Goal: Check status: Check status

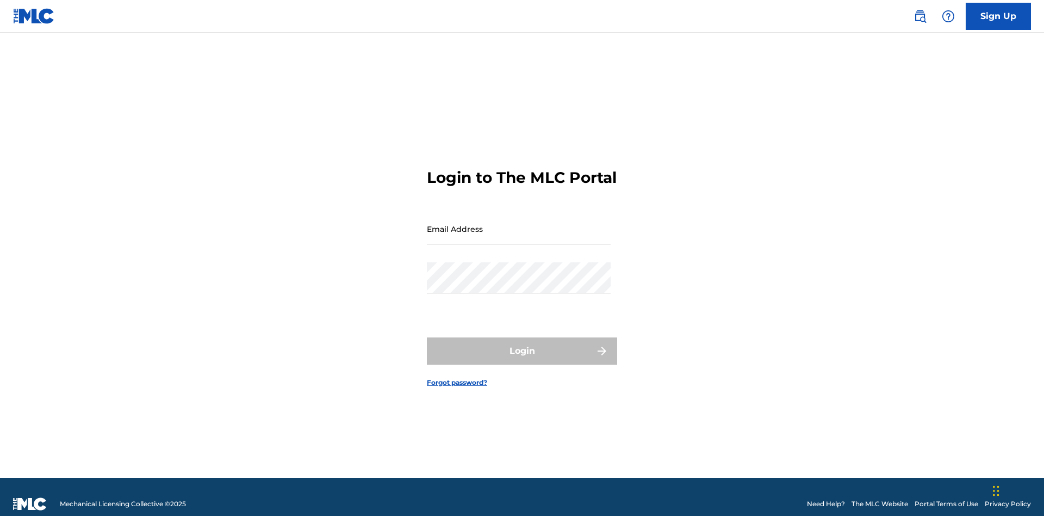
scroll to position [14, 0]
click at [519, 224] on input "Email Address" at bounding box center [519, 228] width 184 height 31
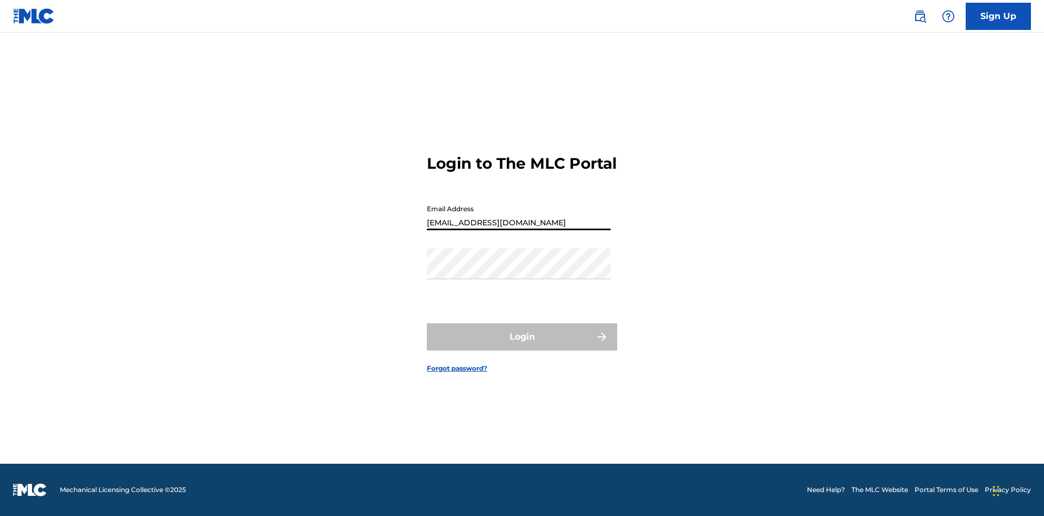
type input "[EMAIL_ADDRESS][DOMAIN_NAME]"
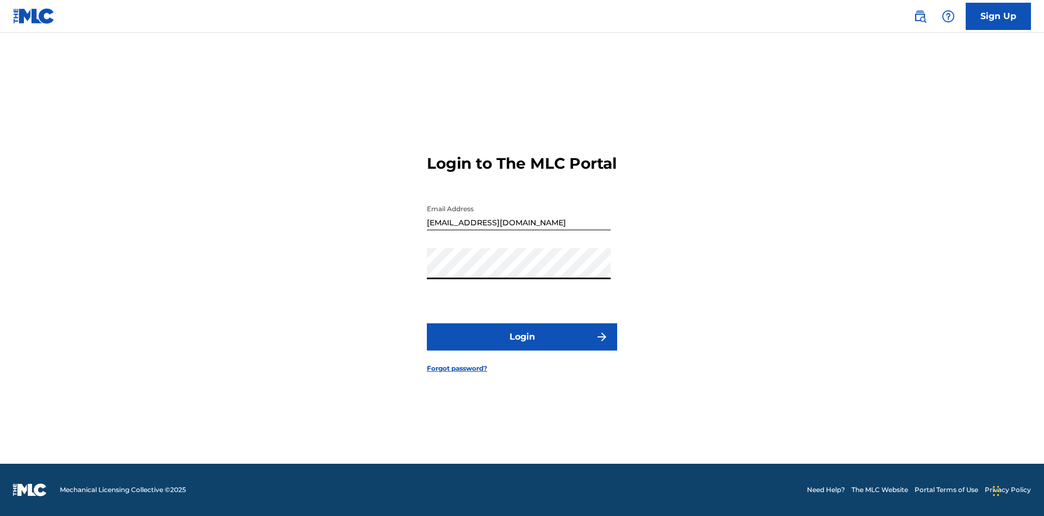
click at [522, 346] on button "Login" at bounding box center [522, 336] width 190 height 27
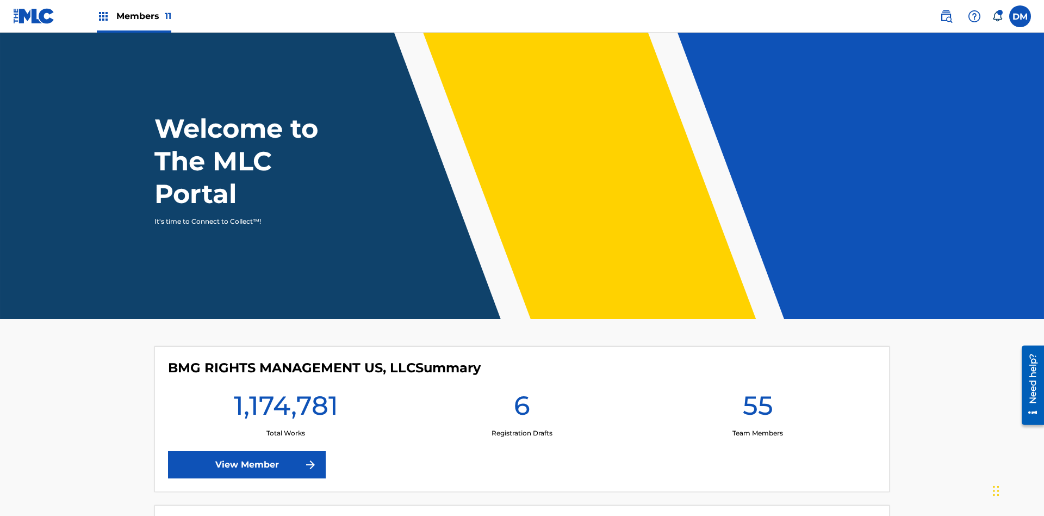
click at [134, 16] on span "Members 11" at bounding box center [143, 16] width 55 height 13
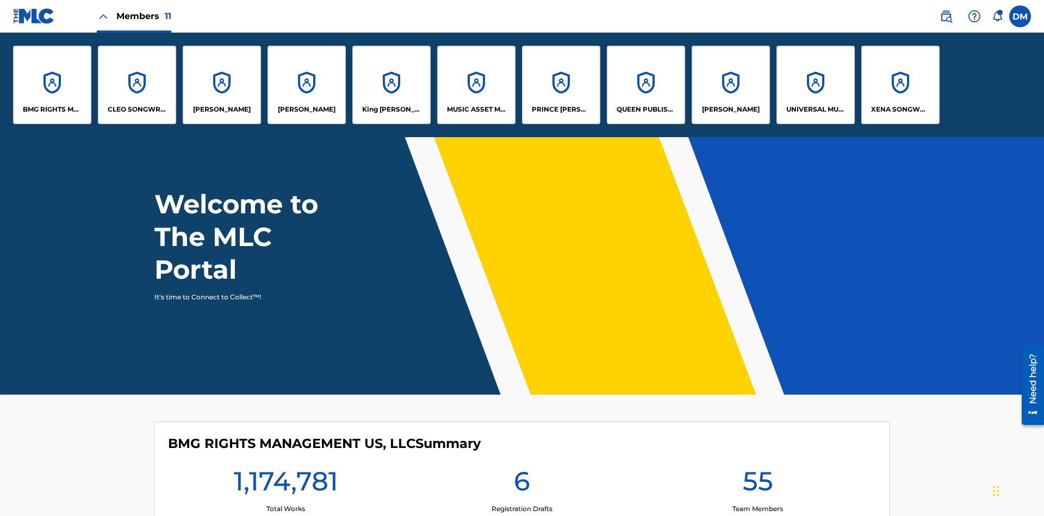
click at [815, 109] on p "UNIVERSAL MUSIC PUB GROUP" at bounding box center [816, 109] width 59 height 10
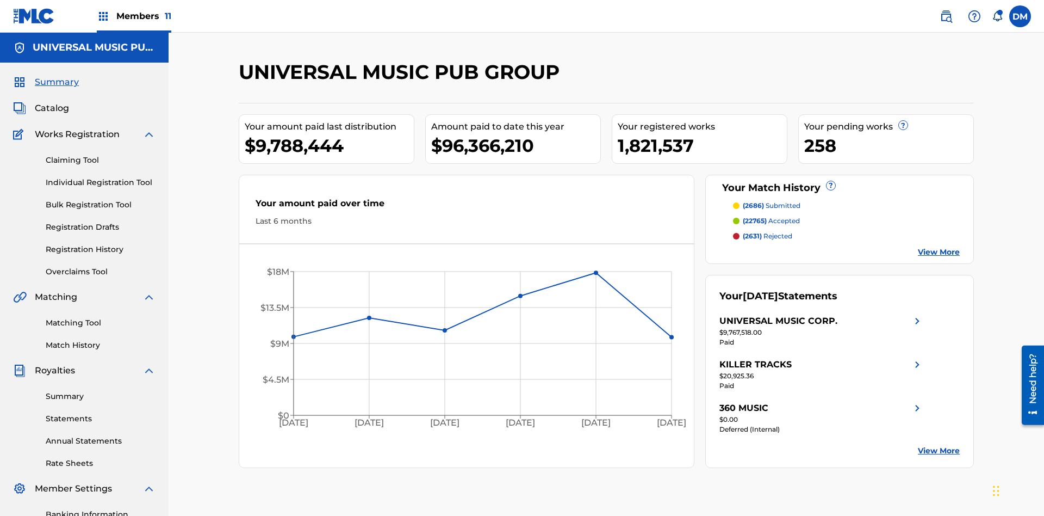
click at [101, 244] on link "Registration History" at bounding box center [101, 249] width 110 height 11
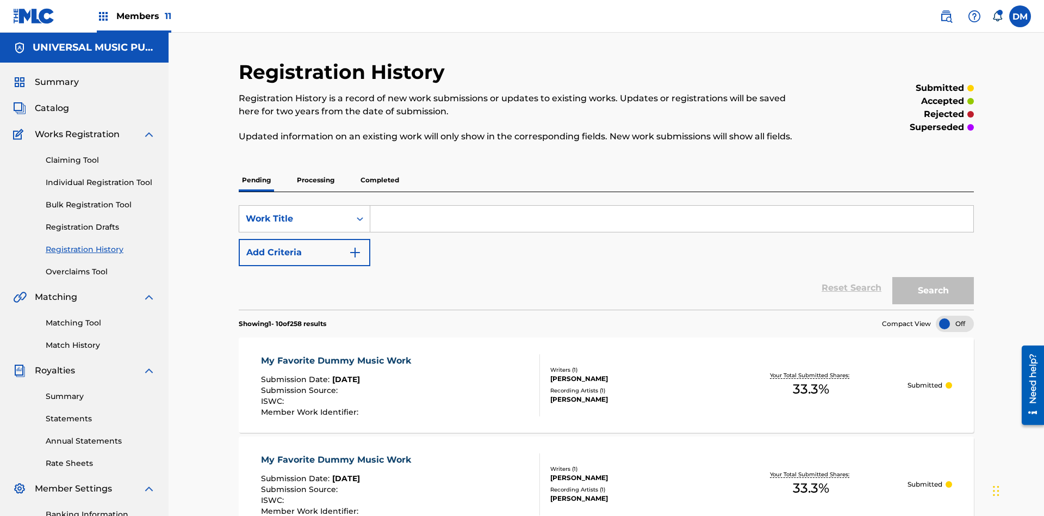
click at [380, 169] on p "Completed" at bounding box center [379, 180] width 45 height 23
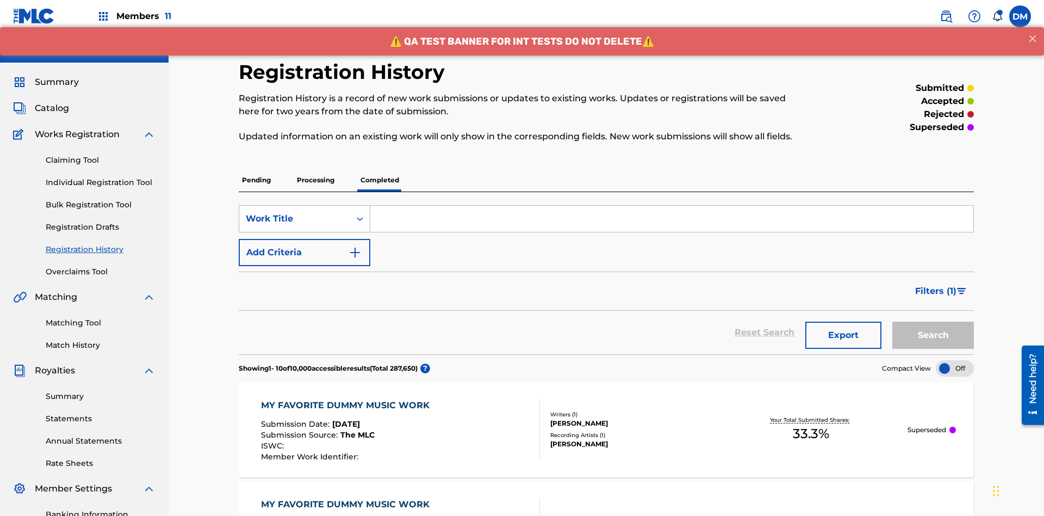
click at [295, 212] on div "Work Title" at bounding box center [295, 218] width 98 height 13
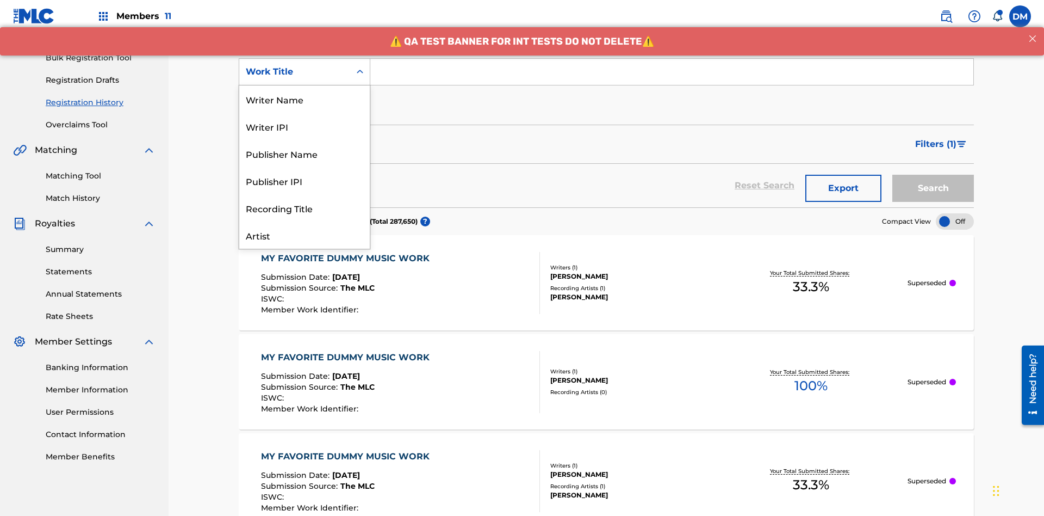
scroll to position [54, 0]
click at [305, 235] on div "Work Title" at bounding box center [304, 234] width 131 height 27
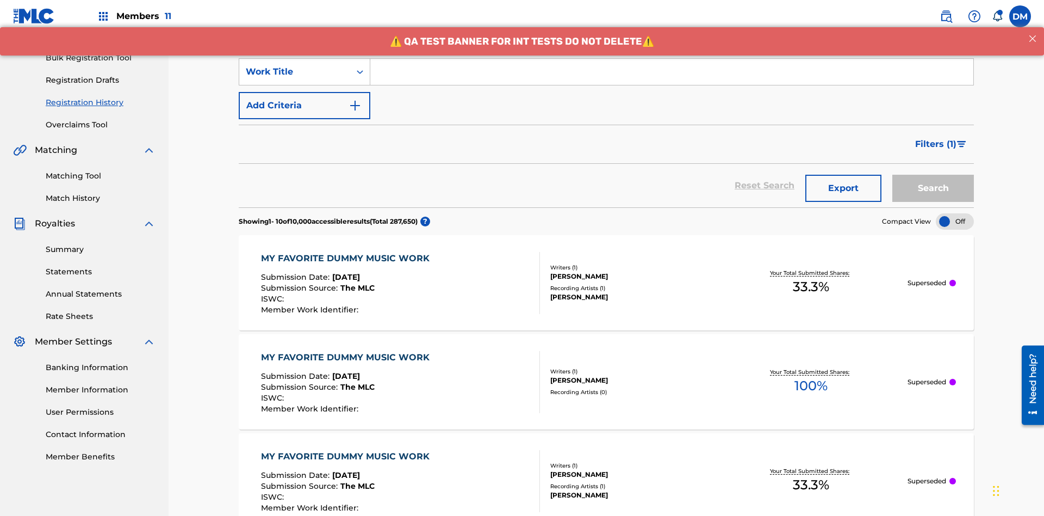
click at [305, 92] on button "Add Criteria" at bounding box center [305, 105] width 132 height 27
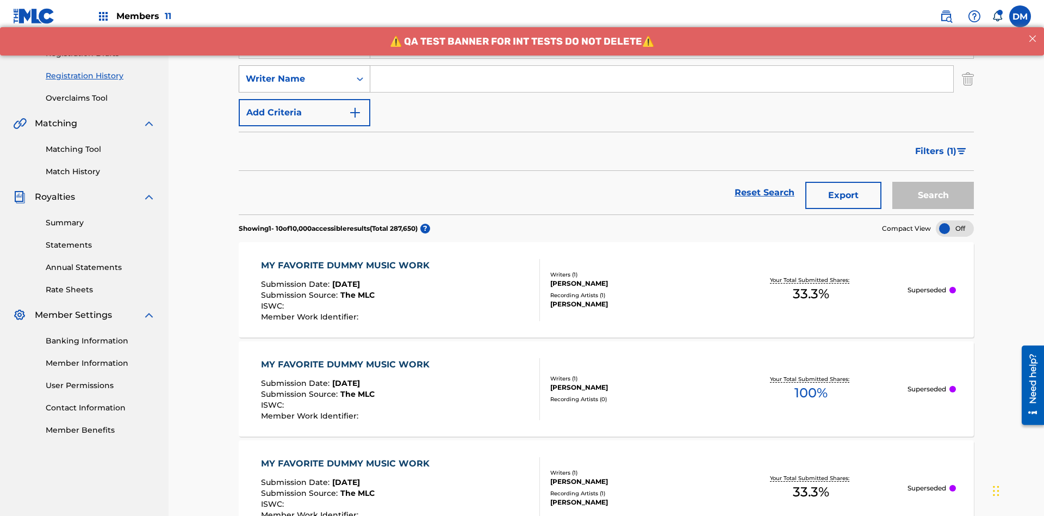
click at [295, 72] on div "Writer Name" at bounding box center [295, 78] width 98 height 13
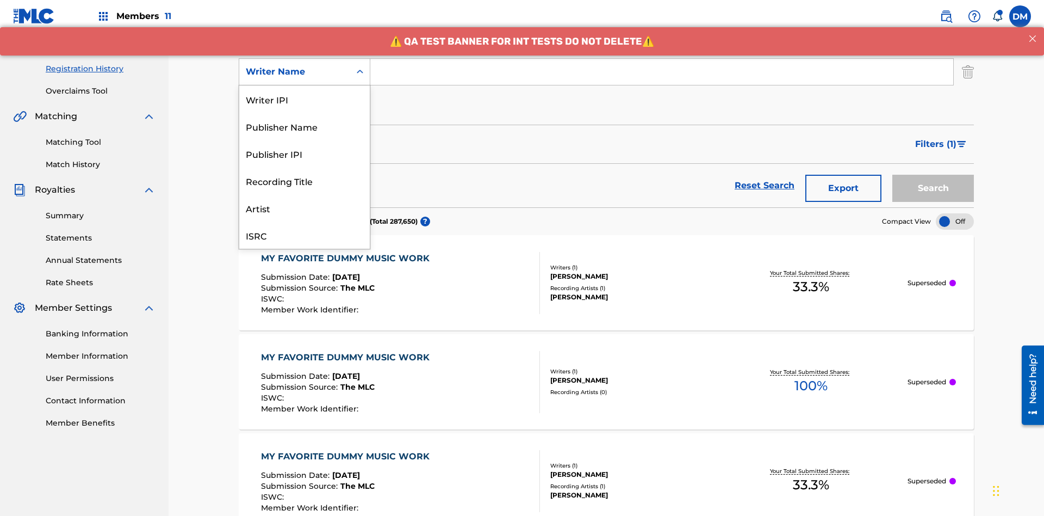
scroll to position [27, 0]
click at [305, 153] on div "Recording Title" at bounding box center [304, 153] width 131 height 27
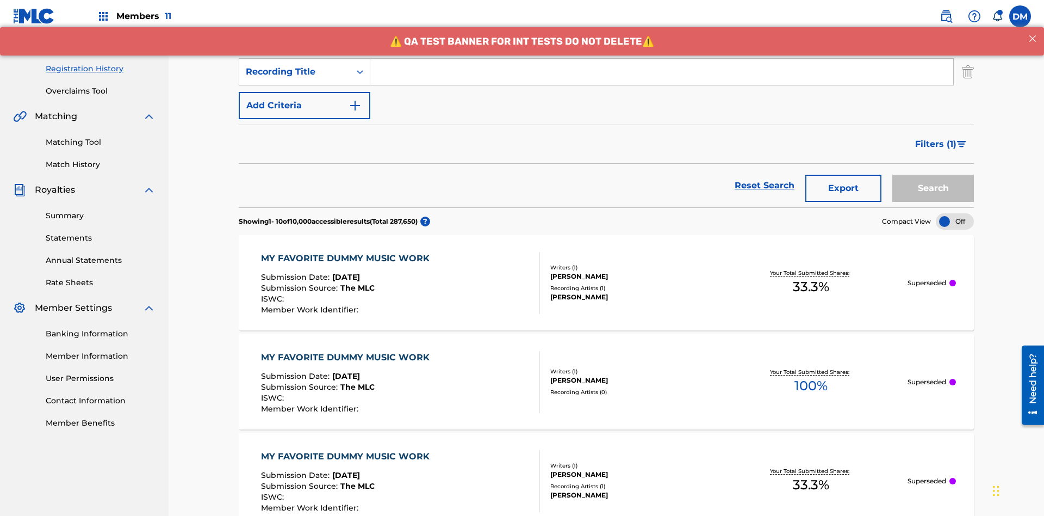
click at [305, 92] on button "Add Criteria" at bounding box center [305, 105] width 132 height 27
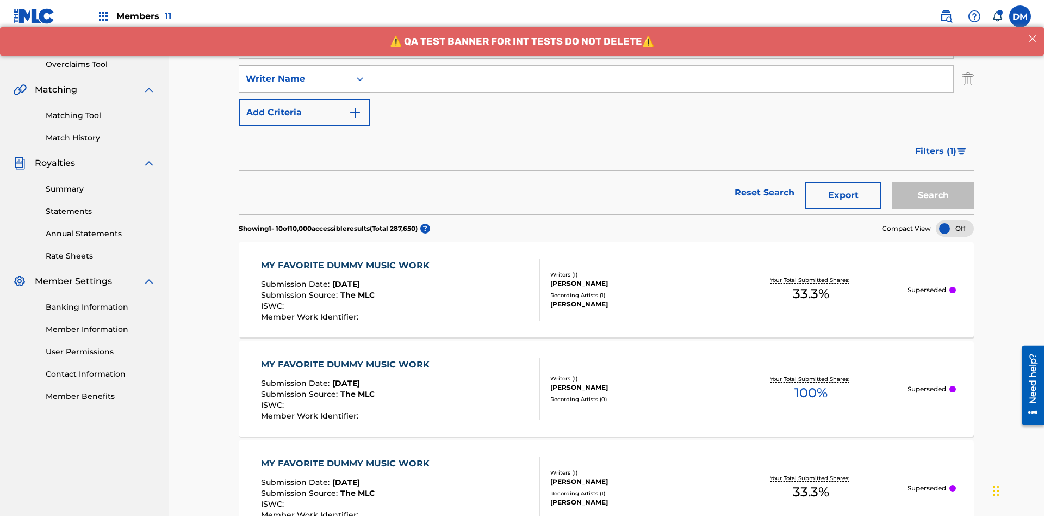
click at [295, 72] on div "Writer Name" at bounding box center [295, 78] width 98 height 13
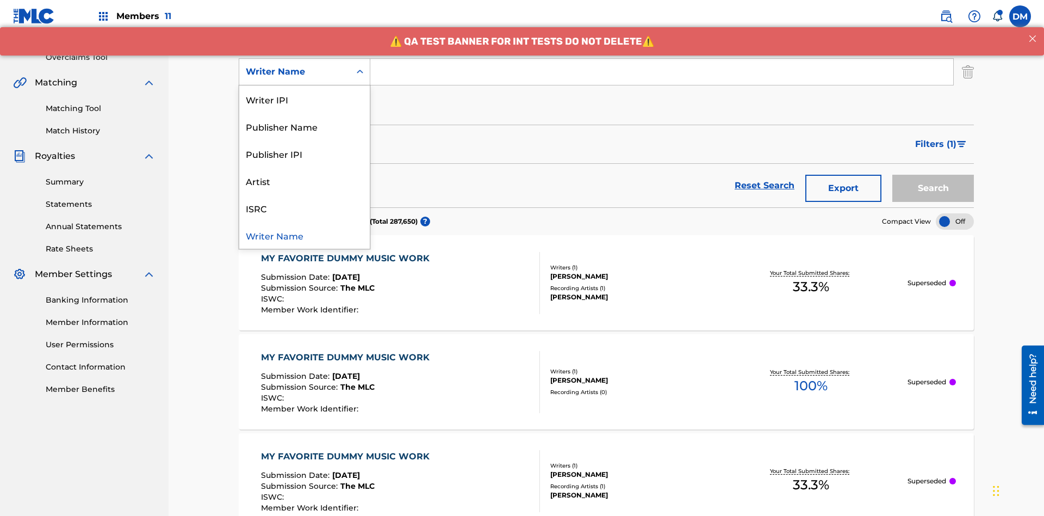
click at [305, 208] on div "ISRC" at bounding box center [304, 207] width 131 height 27
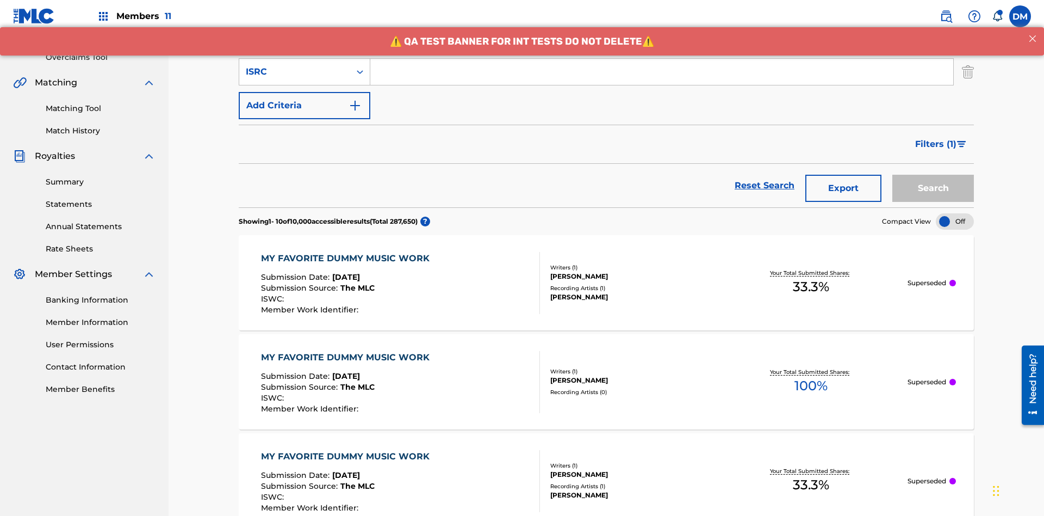
click at [305, 92] on button "Add Criteria" at bounding box center [305, 105] width 132 height 27
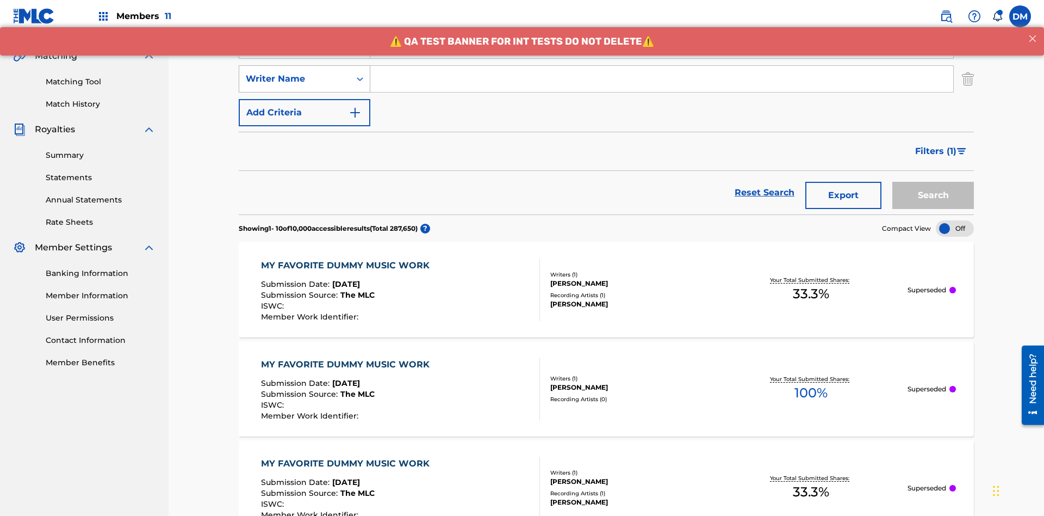
click at [295, 72] on div "Writer Name" at bounding box center [295, 78] width 98 height 13
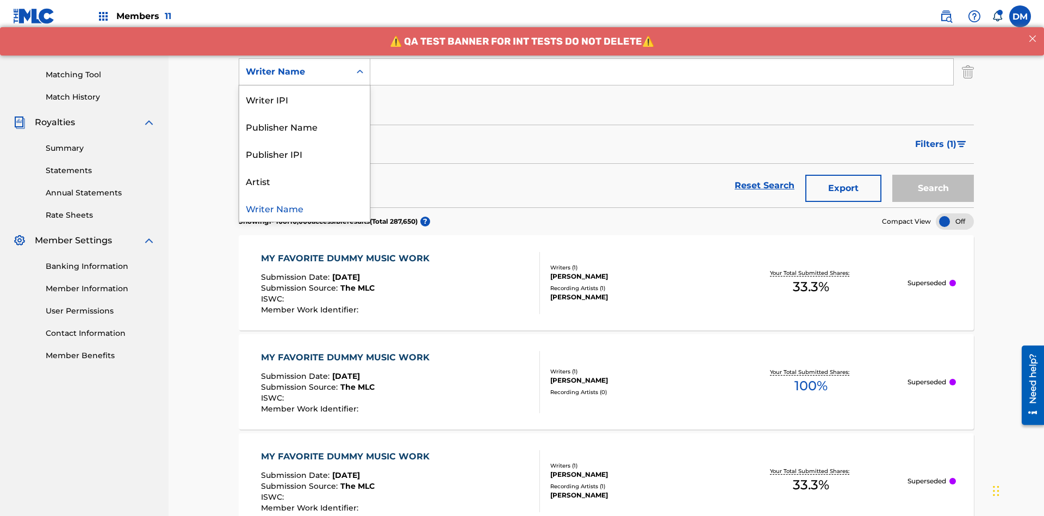
click at [305, 208] on div "Writer Name" at bounding box center [304, 207] width 131 height 27
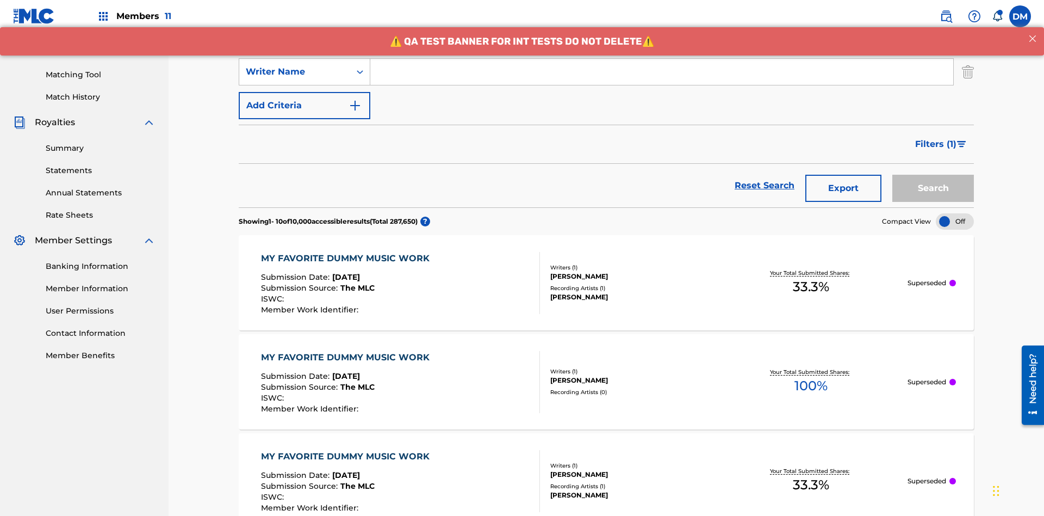
click at [305, 92] on button "Add Criteria" at bounding box center [305, 105] width 132 height 27
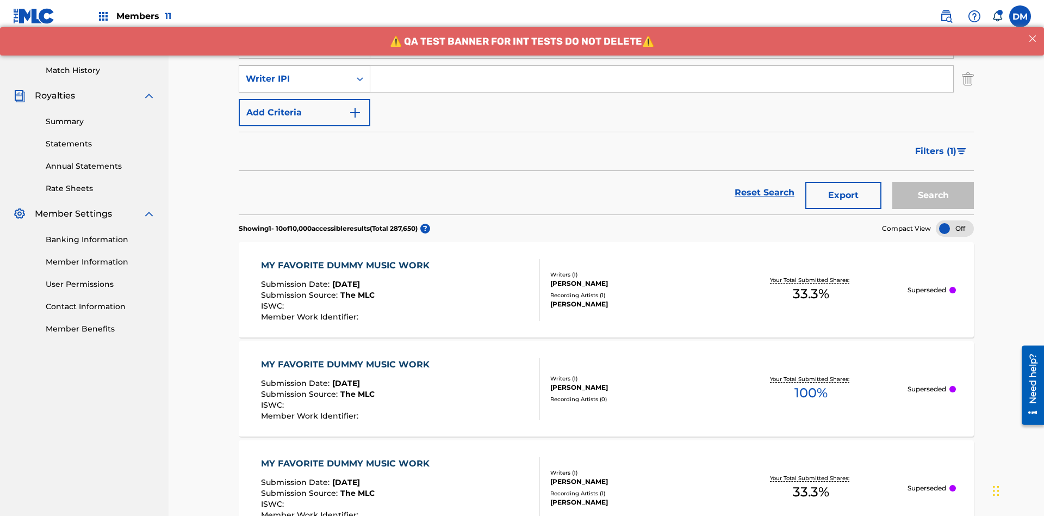
click at [295, 72] on div "Writer IPI" at bounding box center [295, 78] width 98 height 13
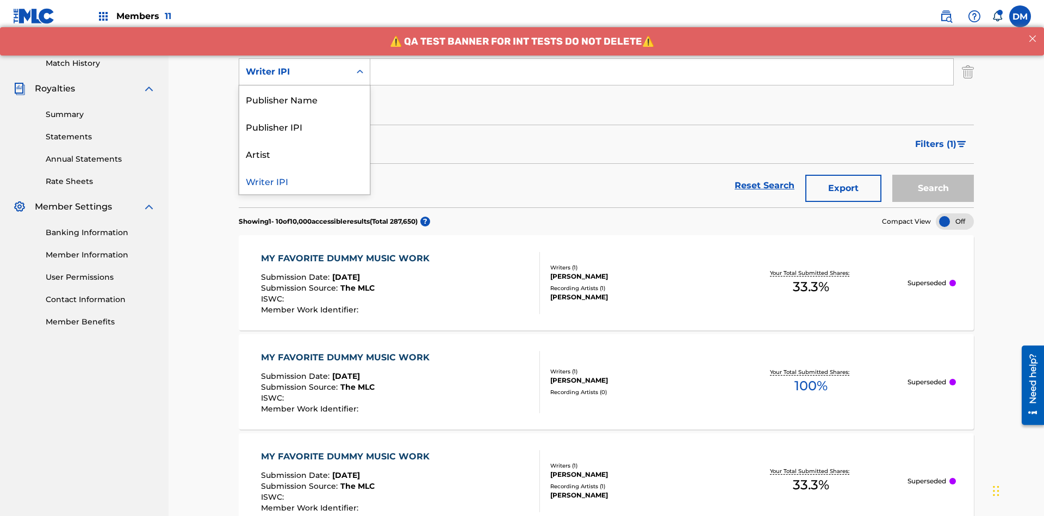
click at [305, 99] on div "Publisher Name" at bounding box center [304, 98] width 131 height 27
click at [305, 92] on button "Add Criteria" at bounding box center [305, 105] width 132 height 27
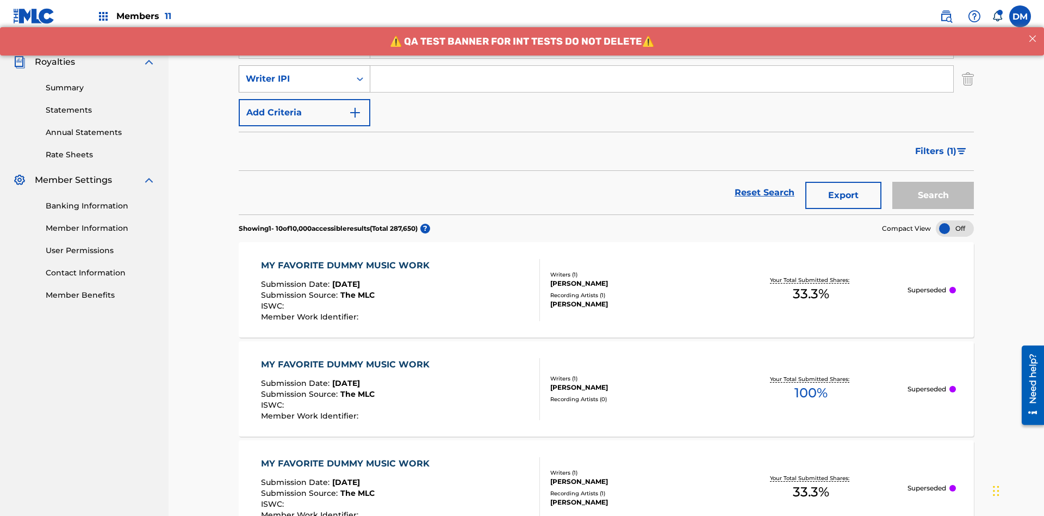
click at [295, 72] on div "Writer IPI" at bounding box center [295, 78] width 98 height 13
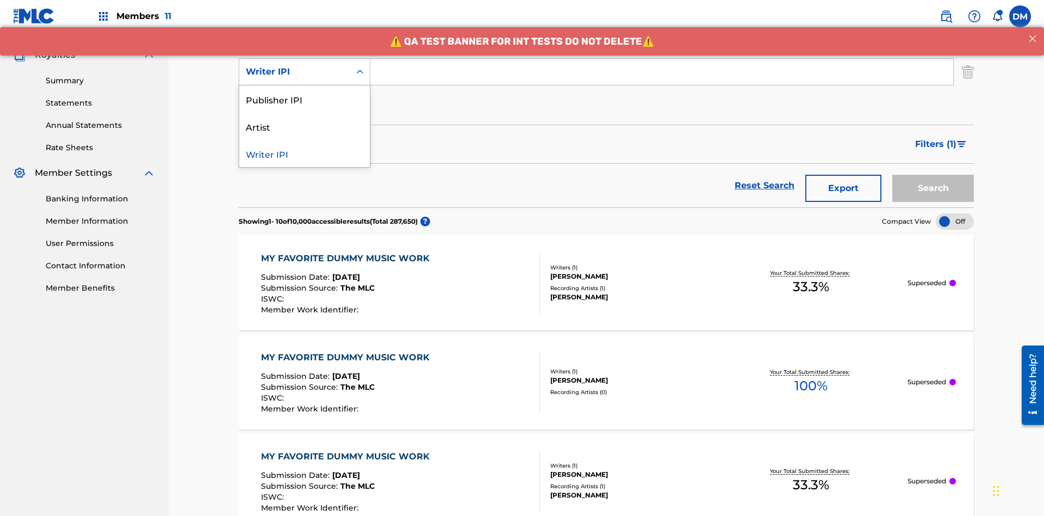
click at [305, 99] on div "Publisher IPI" at bounding box center [304, 98] width 131 height 27
click at [305, 92] on button "Add Criteria" at bounding box center [305, 105] width 132 height 27
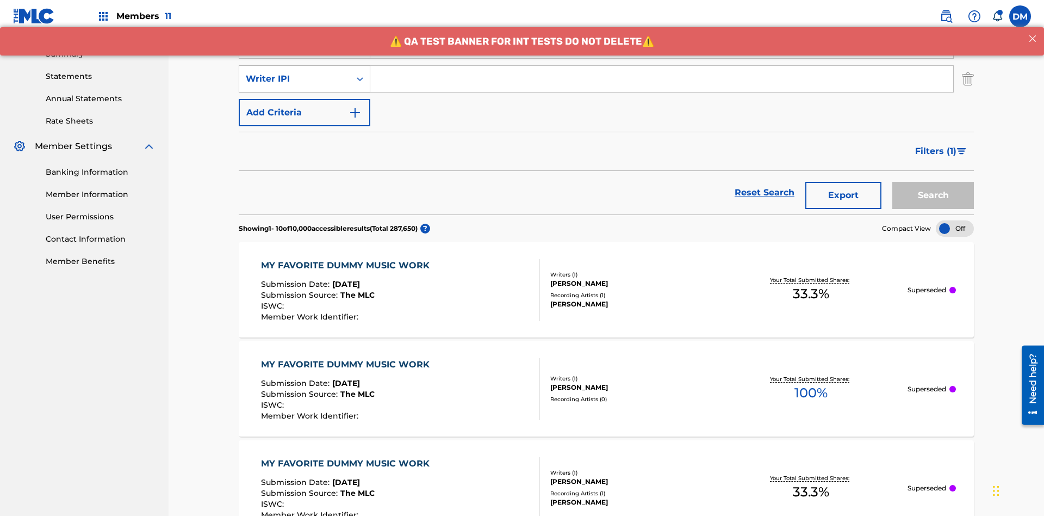
click at [295, 72] on div "Writer IPI" at bounding box center [295, 78] width 98 height 13
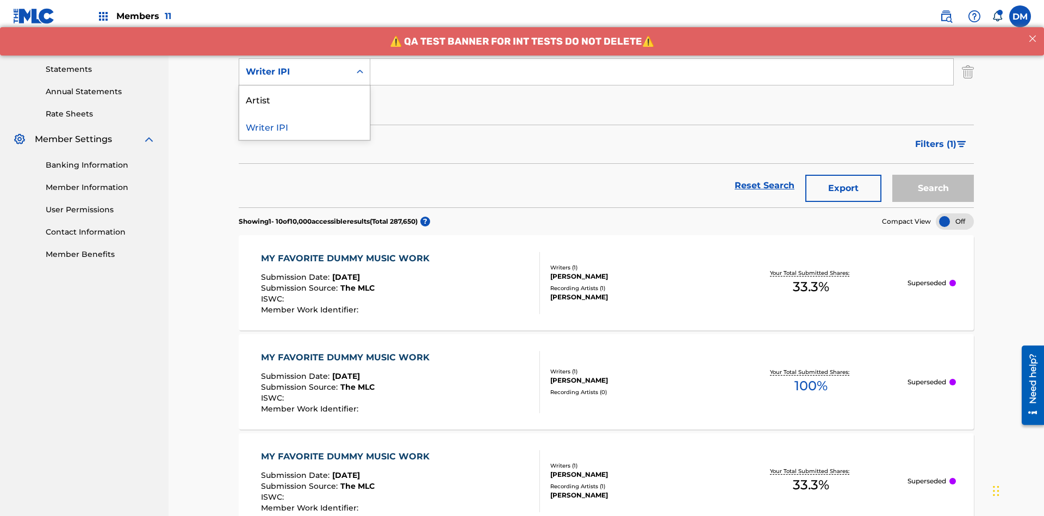
click at [305, 99] on div "Artist" at bounding box center [304, 98] width 131 height 27
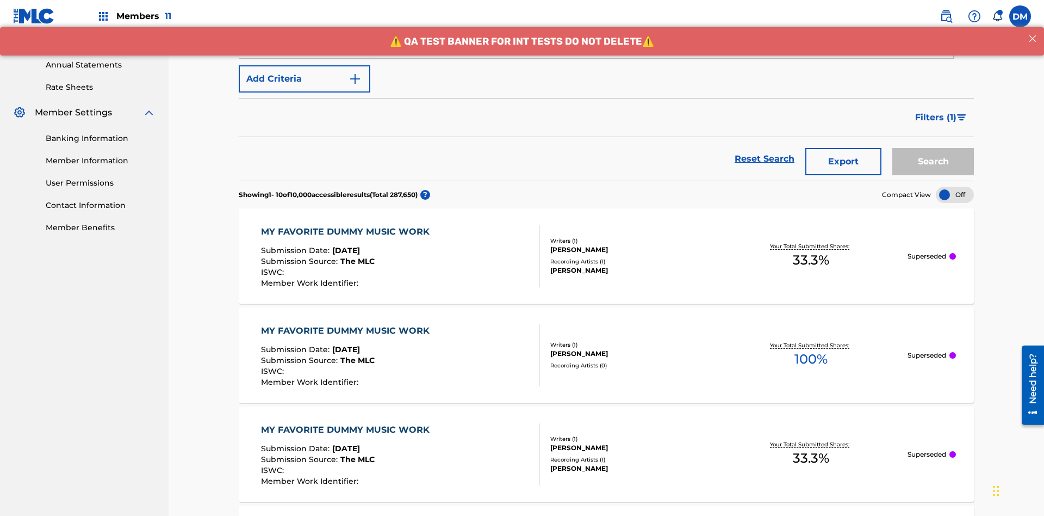
click at [305, 79] on button "Add Criteria" at bounding box center [305, 78] width 132 height 27
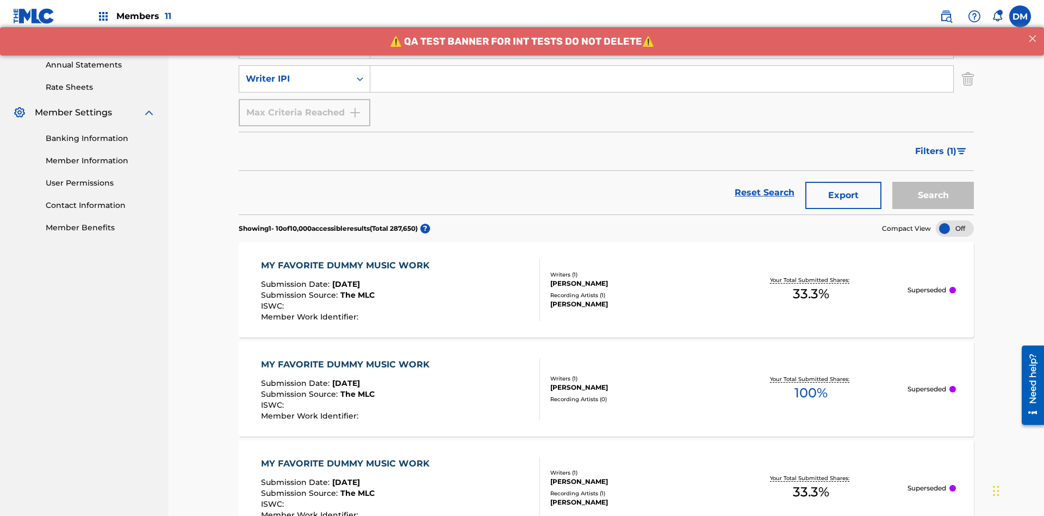
scroll to position [383, 0]
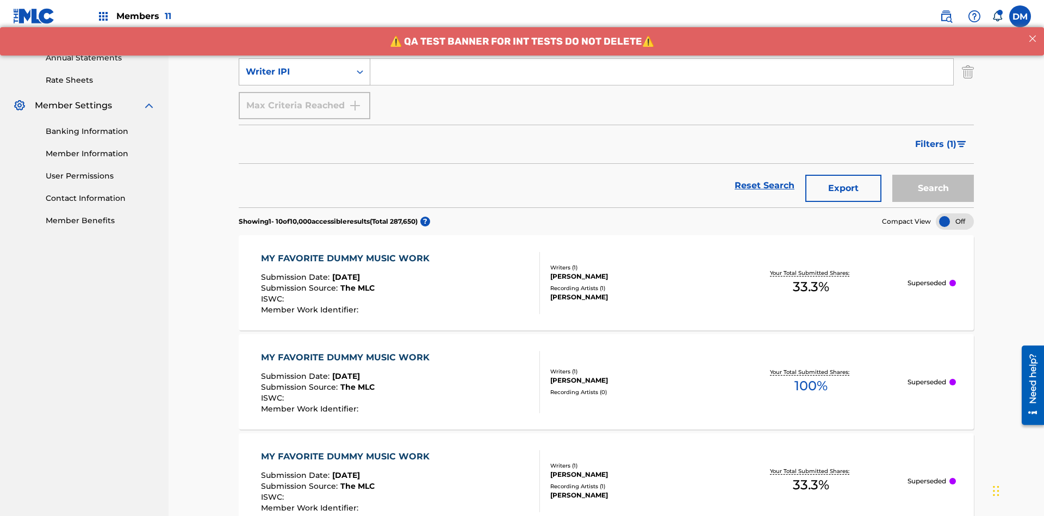
click at [295, 72] on div "Writer IPI" at bounding box center [295, 71] width 98 height 13
click at [305, 99] on div "Writer IPI" at bounding box center [304, 98] width 131 height 27
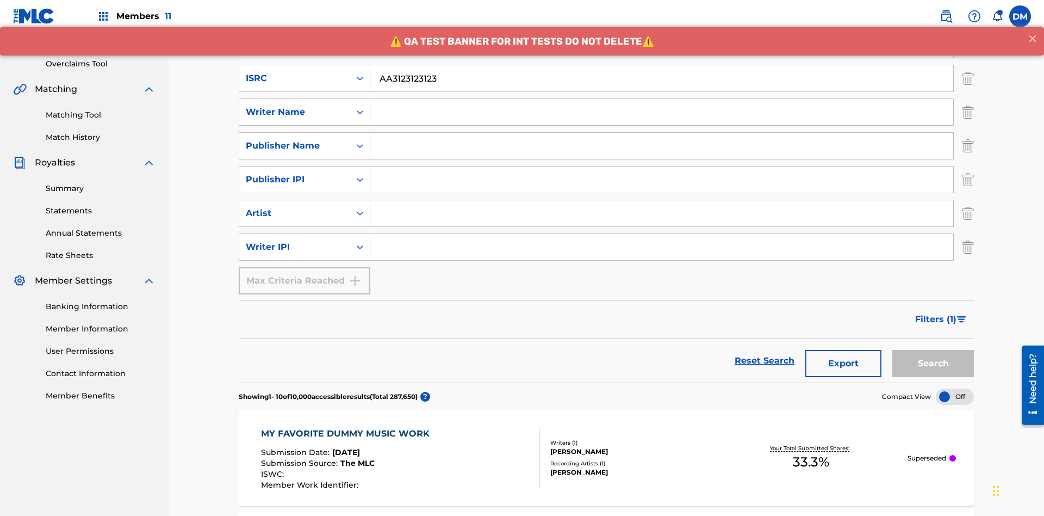
type input "AA3123123123"
click at [672, 24] on input "Search Form" at bounding box center [671, 11] width 603 height 26
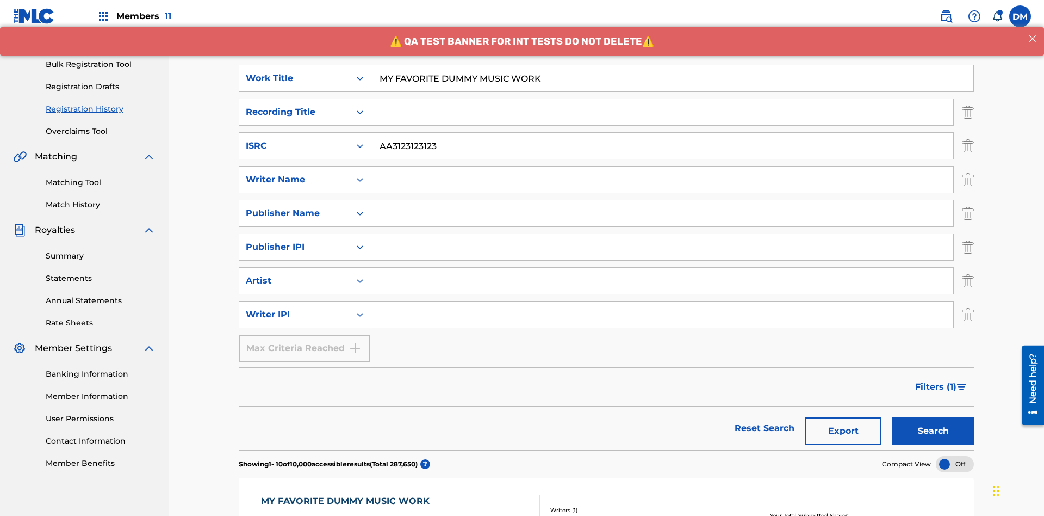
type input "MY FAVORITE DUMMY MUSIC WORK"
click at [662, 166] on input "Search Form" at bounding box center [661, 179] width 583 height 26
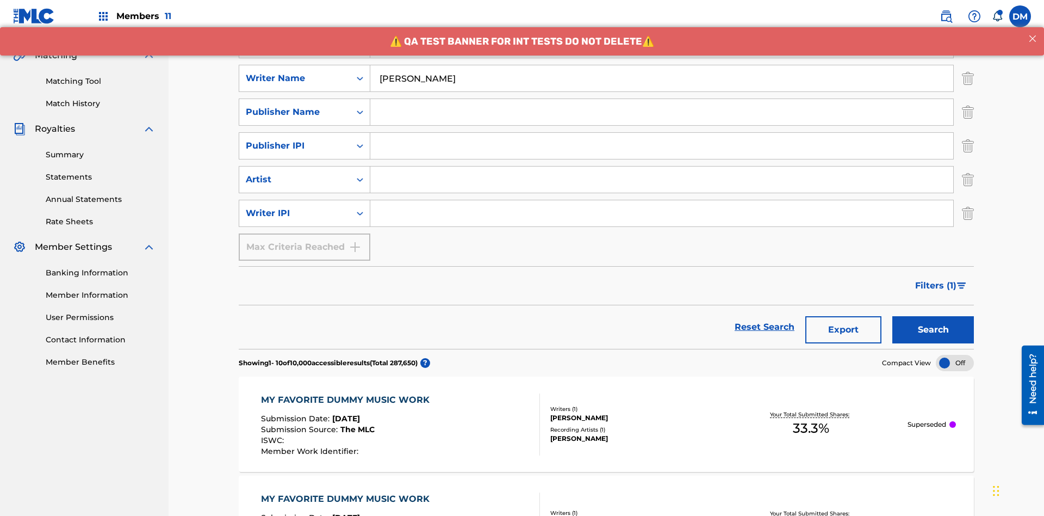
type input "[PERSON_NAME]"
click at [662, 200] on input "Search Form" at bounding box center [661, 213] width 583 height 26
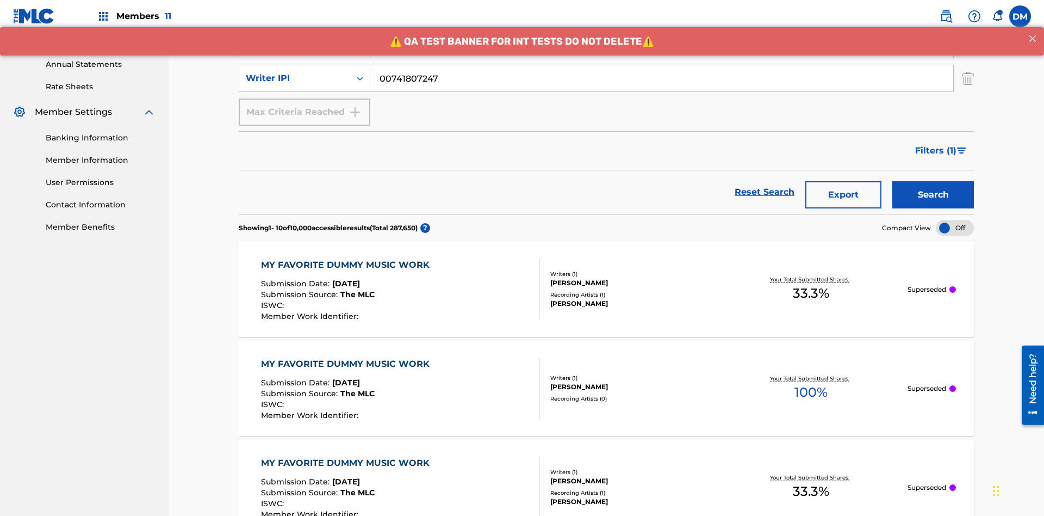
type input "00741807247"
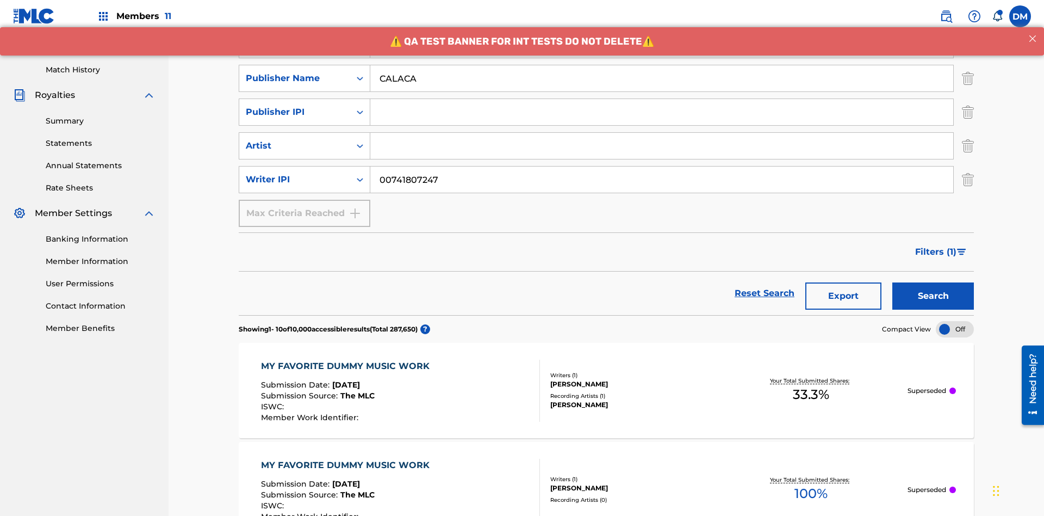
type input "CALACA"
click at [662, 99] on input "Search Form" at bounding box center [661, 112] width 583 height 26
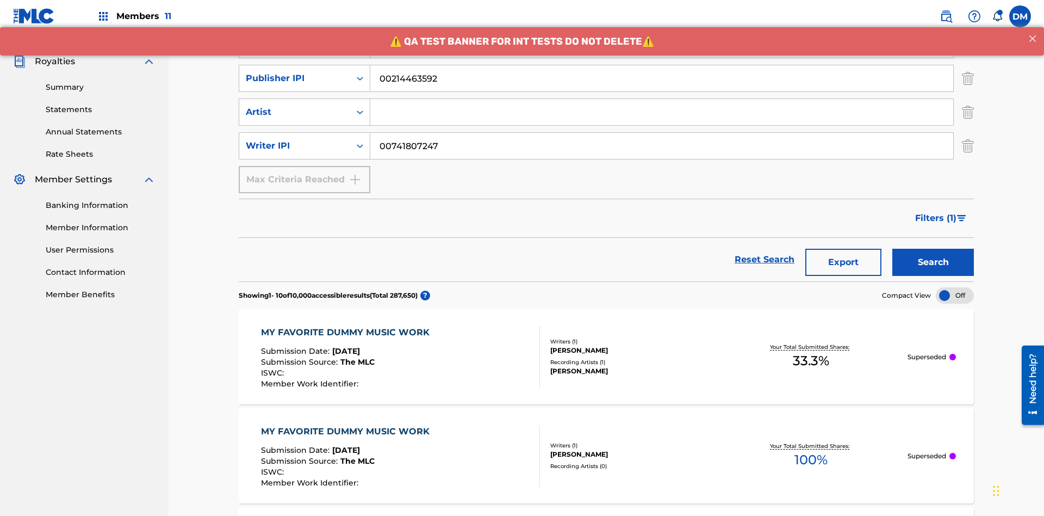
type input "00214463592"
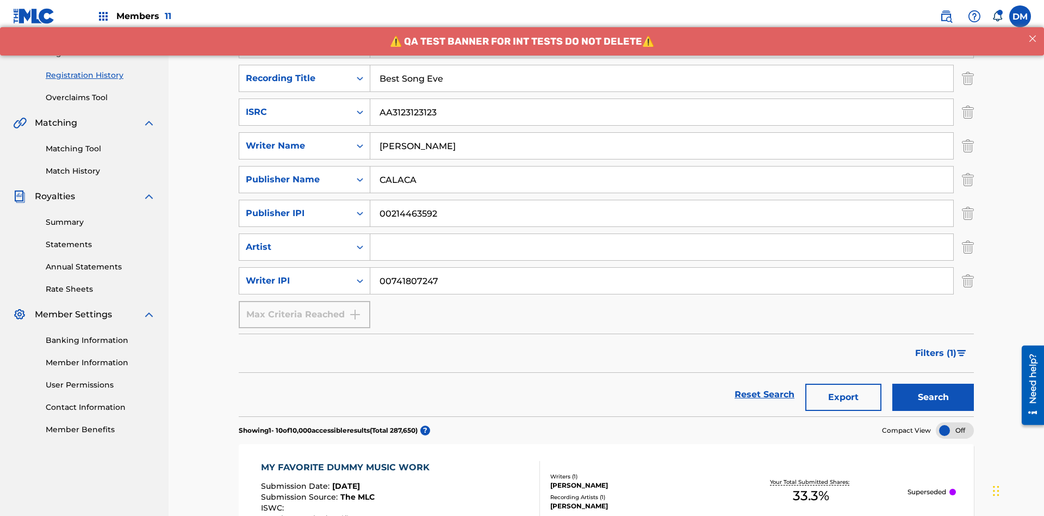
type input "Best Song Ever"
